Goal: Task Accomplishment & Management: Complete application form

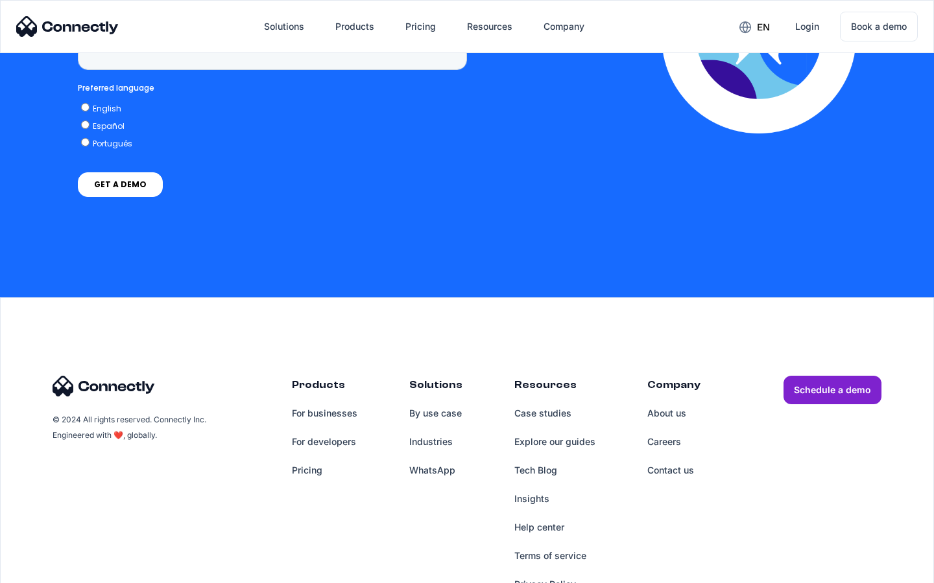
scroll to position [3301, 0]
